Goal: Book appointment/travel/reservation

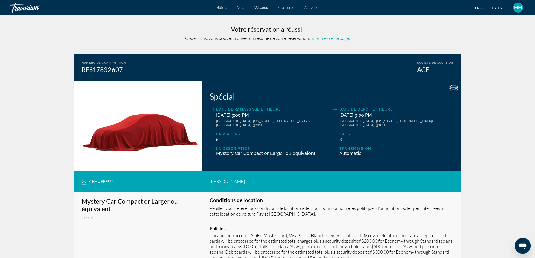
click at [312, 6] on span "Activités" at bounding box center [312, 8] width 14 height 4
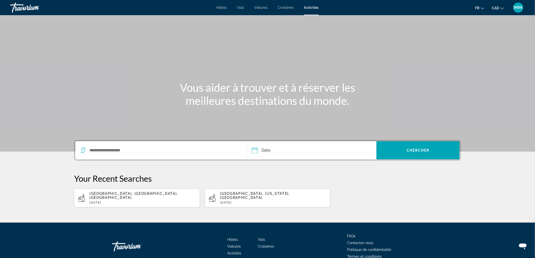
click at [137, 145] on div "Search widget" at bounding box center [160, 150] width 161 height 18
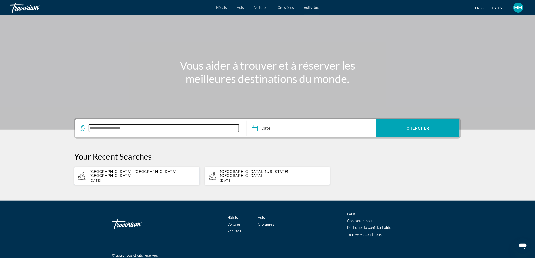
drag, startPoint x: 135, startPoint y: 130, endPoint x: 0, endPoint y: 108, distance: 137.0
click at [0, 108] on section "Vous aider à trouver et à réserver les meilleures destinations du monde. Date S…" at bounding box center [267, 82] width 535 height 208
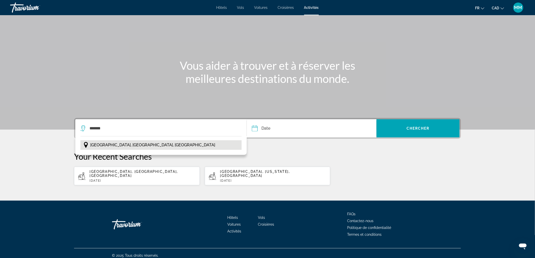
click at [118, 147] on span "[GEOGRAPHIC_DATA], [GEOGRAPHIC_DATA], [GEOGRAPHIC_DATA]" at bounding box center [152, 145] width 125 height 7
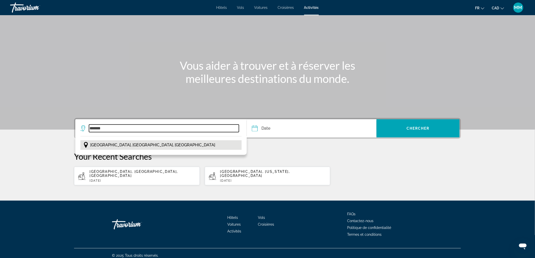
type input "**********"
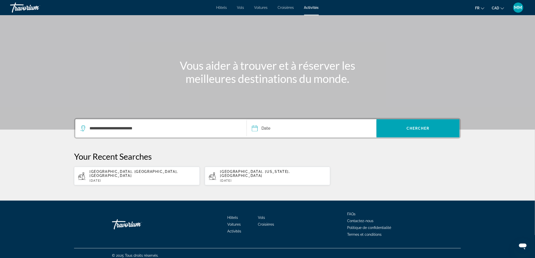
click at [278, 125] on input "Date" at bounding box center [283, 129] width 64 height 20
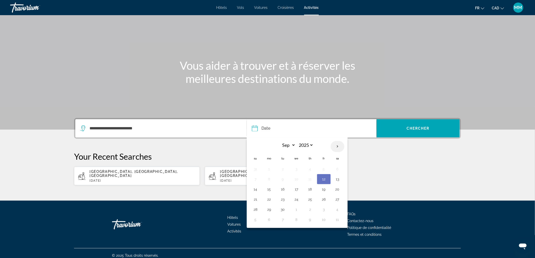
click at [339, 146] on th "Next month" at bounding box center [338, 146] width 14 height 11
select select "*"
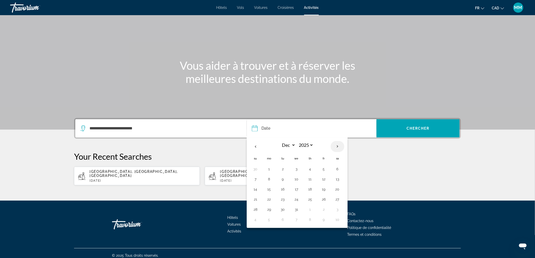
select select "****"
click at [339, 146] on th "Next month" at bounding box center [338, 146] width 14 height 11
select select "*"
click at [275, 211] on td "23" at bounding box center [270, 210] width 14 height 10
click at [266, 211] on button "23" at bounding box center [269, 209] width 8 height 7
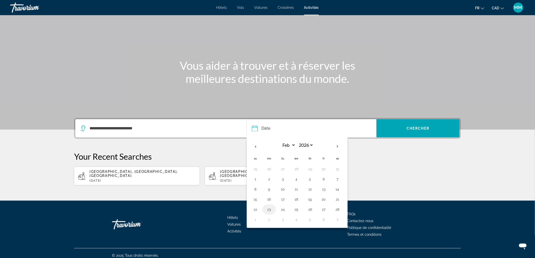
type input "**********"
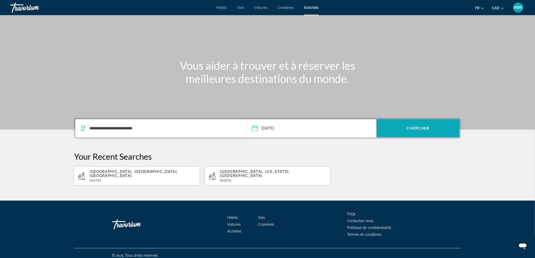
click at [420, 127] on span "Chercher" at bounding box center [418, 129] width 23 height 4
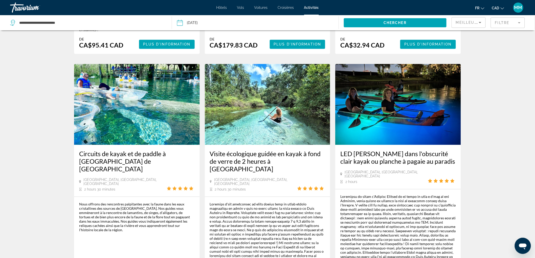
scroll to position [735, 0]
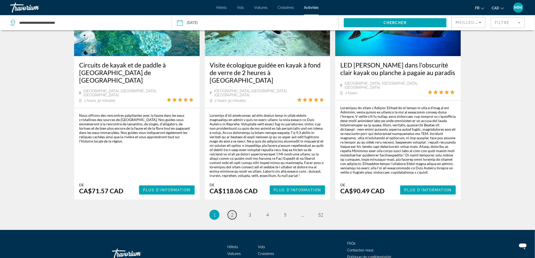
click at [233, 211] on link "page 2" at bounding box center [232, 215] width 9 height 9
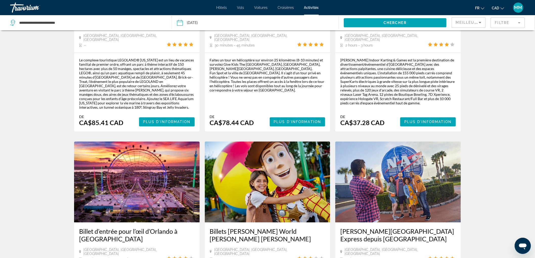
scroll to position [675, 0]
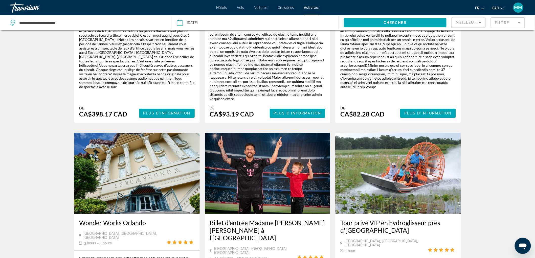
scroll to position [735, 0]
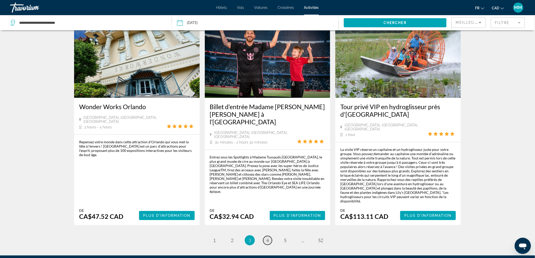
click at [267, 238] on span "4" at bounding box center [267, 241] width 3 height 6
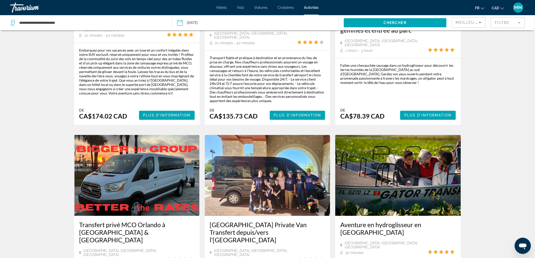
scroll to position [731, 0]
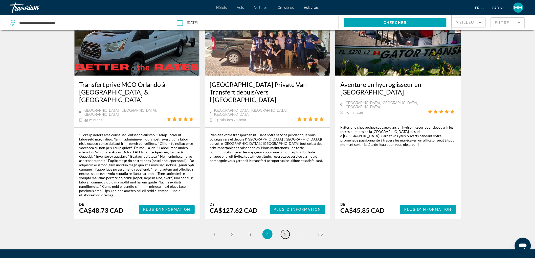
click at [285, 232] on span "5" at bounding box center [285, 235] width 3 height 6
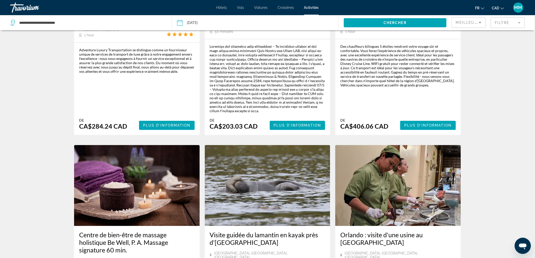
scroll to position [675, 0]
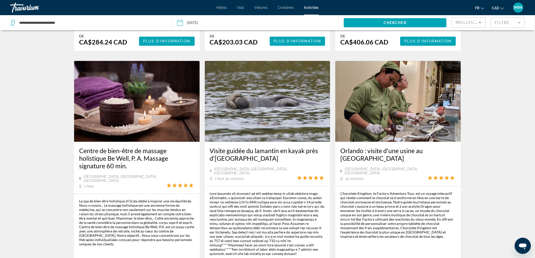
click at [285, 197] on div "Main content" at bounding box center [268, 224] width 116 height 65
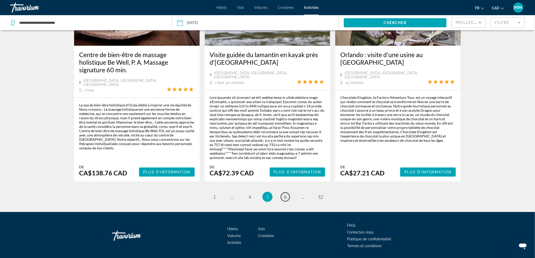
click at [284, 194] on span "6" at bounding box center [285, 197] width 3 height 6
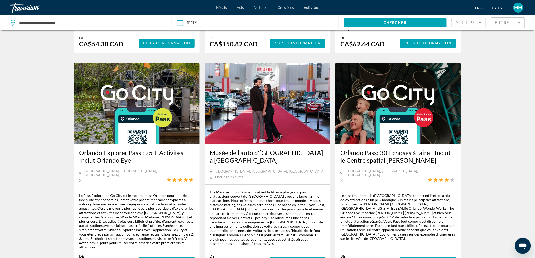
scroll to position [719, 0]
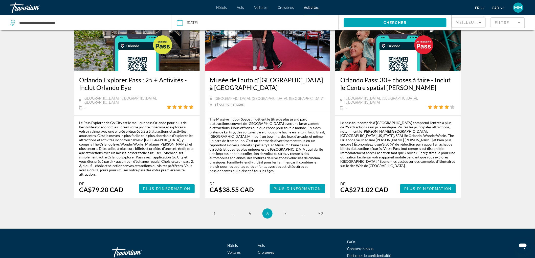
click at [129, 42] on img "Main content" at bounding box center [137, 30] width 126 height 81
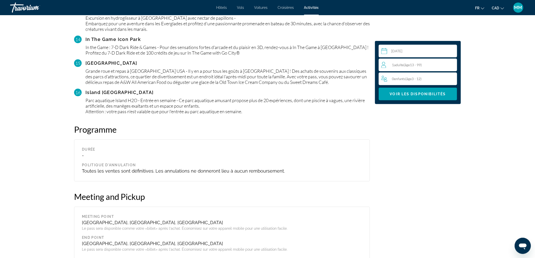
scroll to position [1068, 0]
